Goal: Find specific page/section: Find specific page/section

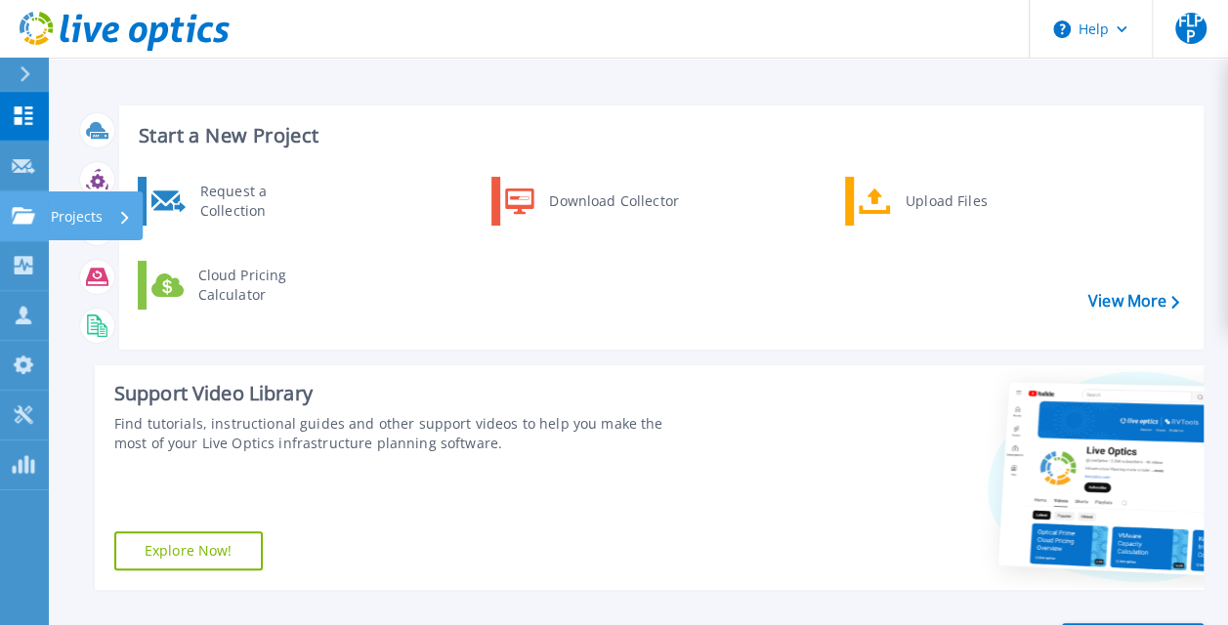
click at [41, 225] on link "Projects Projects" at bounding box center [24, 216] width 49 height 50
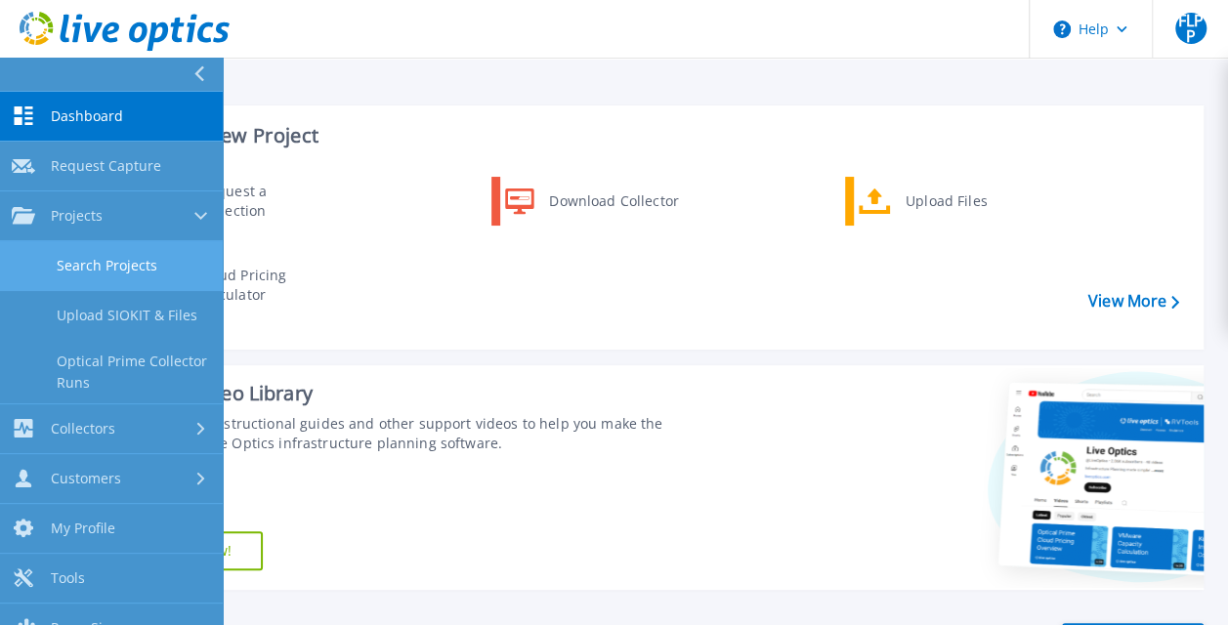
click at [142, 277] on link "Search Projects" at bounding box center [111, 266] width 223 height 50
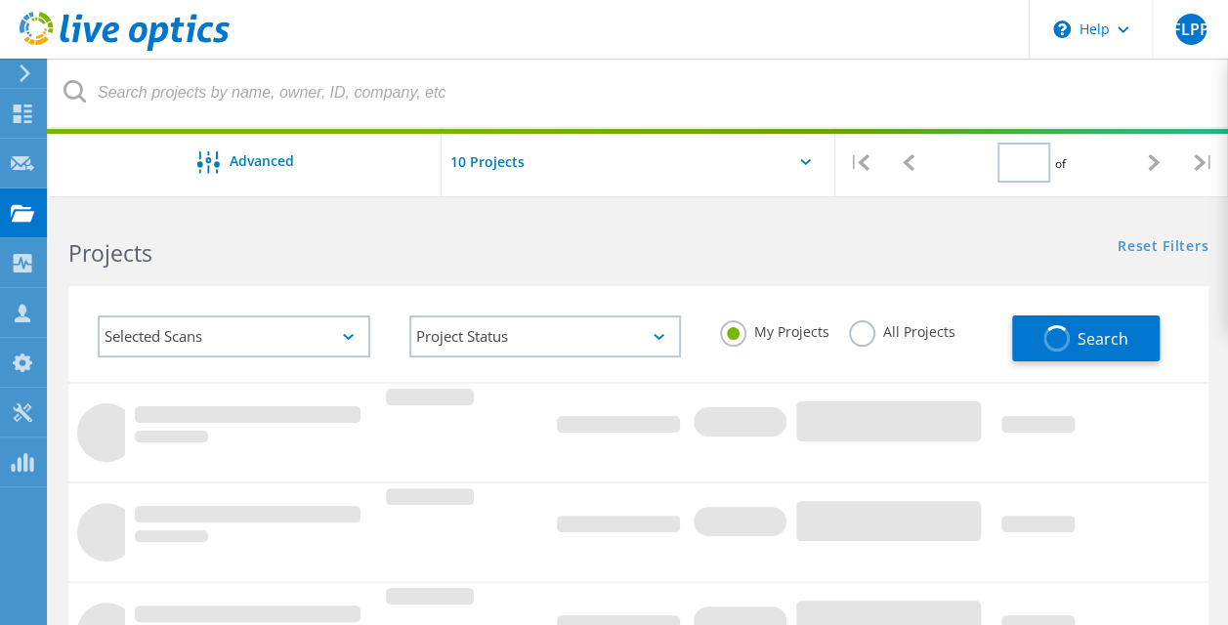
type input "1"
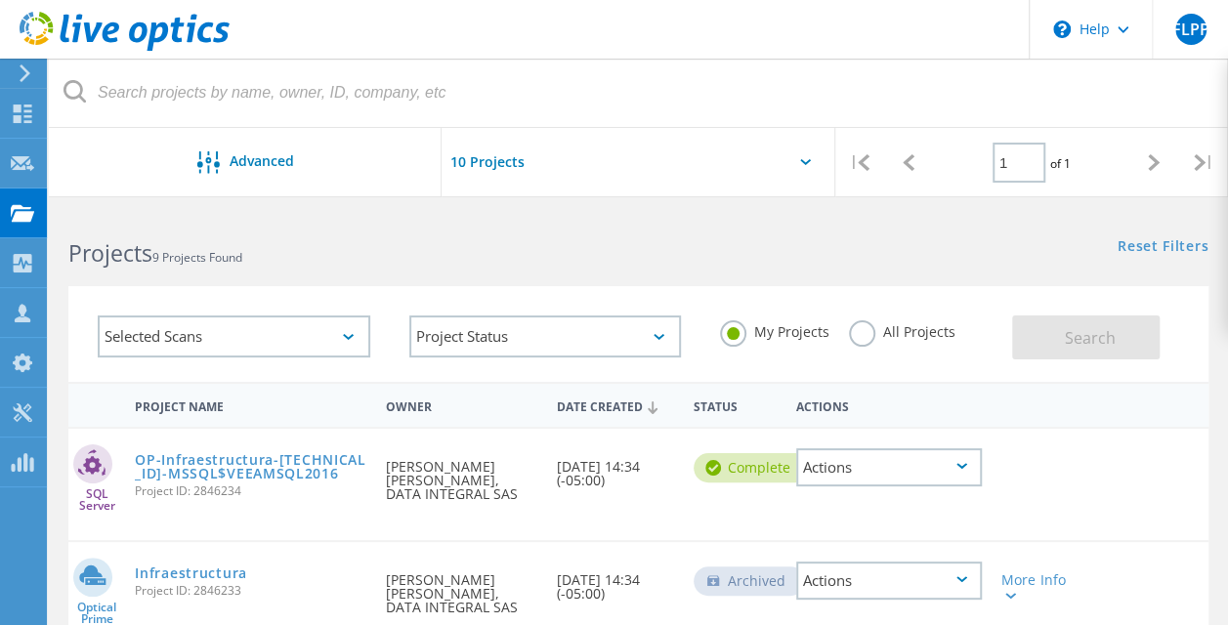
click at [864, 338] on label "All Projects" at bounding box center [902, 329] width 106 height 19
click at [0, 0] on input "All Projects" at bounding box center [0, 0] width 0 height 0
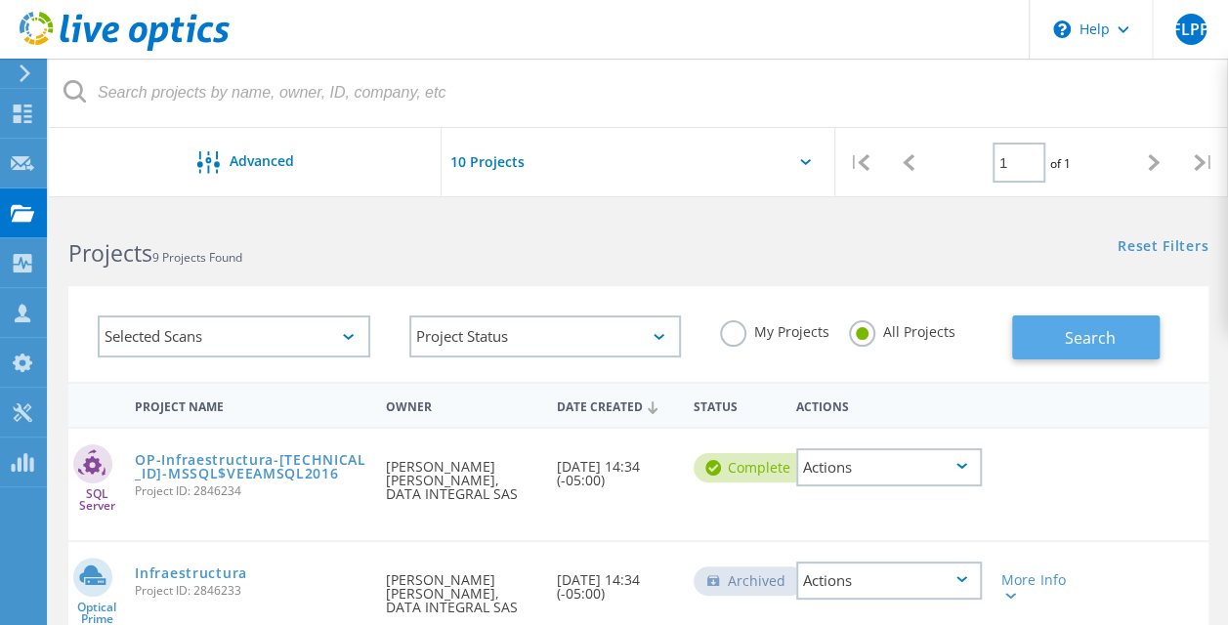
click at [1118, 350] on button "Search" at bounding box center [1086, 338] width 148 height 44
